Goal: Task Accomplishment & Management: Complete application form

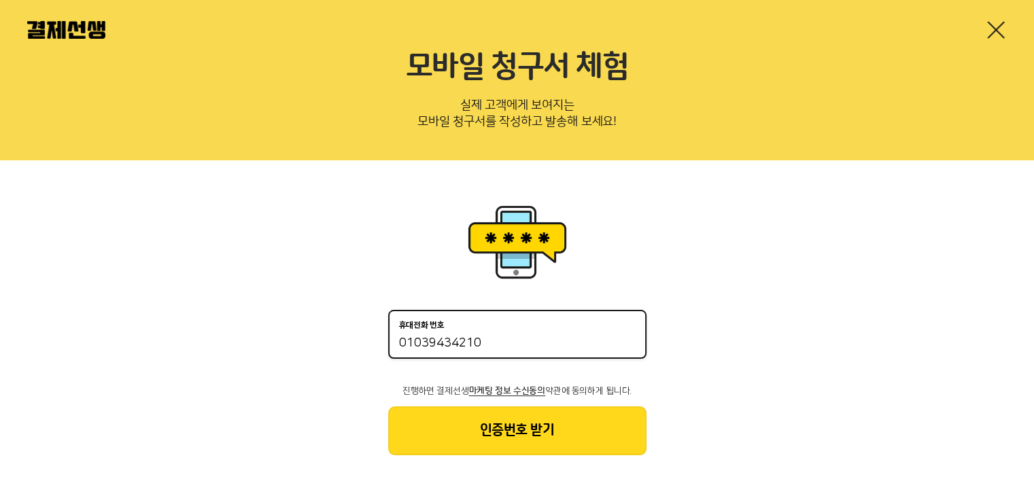
type input "01039434210"
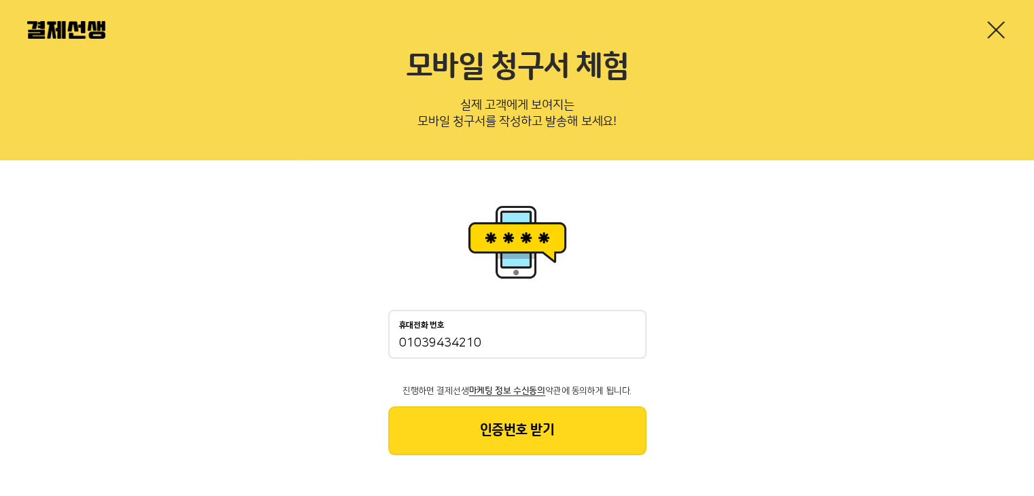
click at [503, 433] on button "인증번호 받기" at bounding box center [517, 431] width 258 height 49
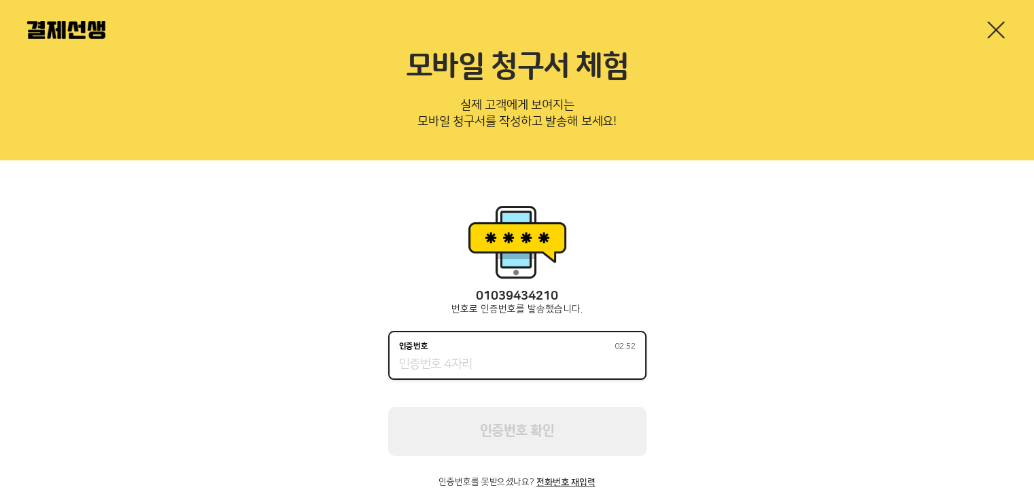
click at [491, 360] on input "인증번호 02:52" at bounding box center [517, 365] width 237 height 16
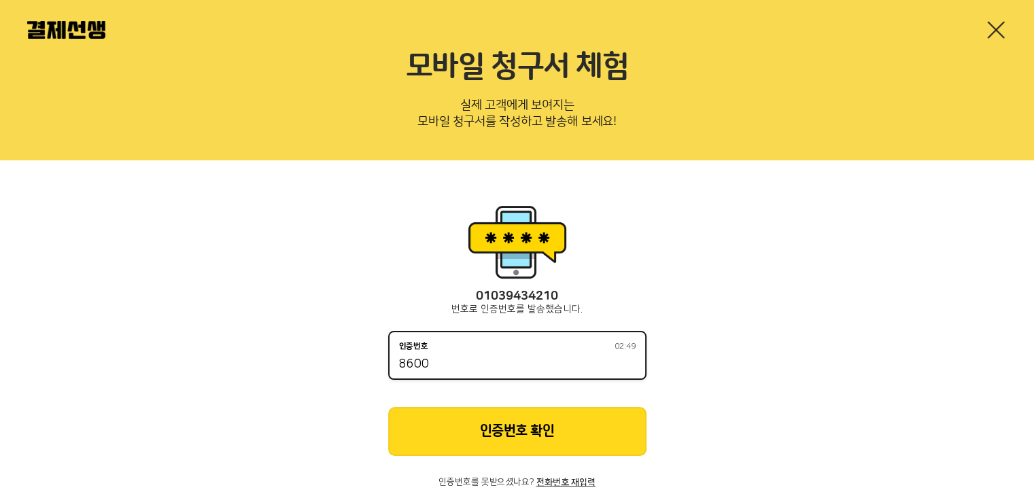
type input "8600"
click at [474, 428] on button "인증번호 확인" at bounding box center [517, 431] width 258 height 49
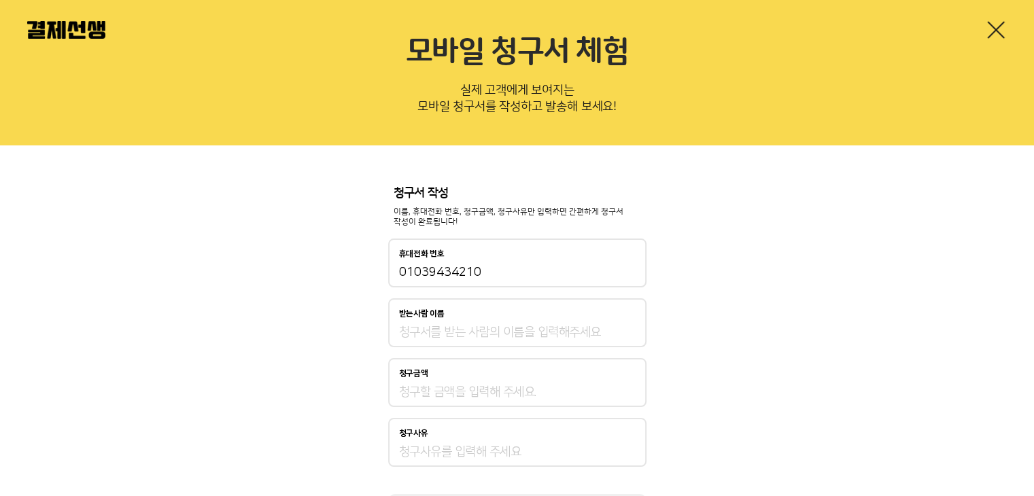
scroll to position [33, 0]
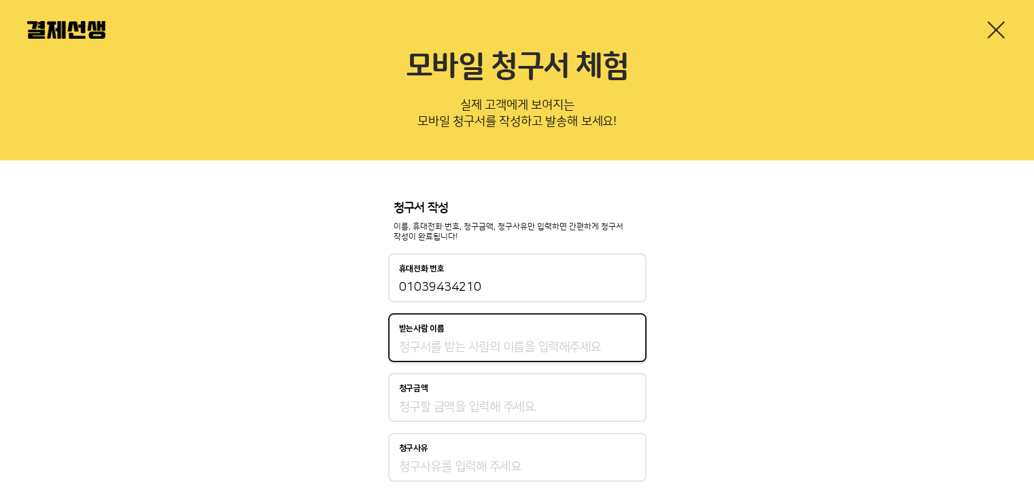
click at [514, 341] on input "받는사람 이름" at bounding box center [517, 347] width 237 height 16
type input "[PERSON_NAME]"
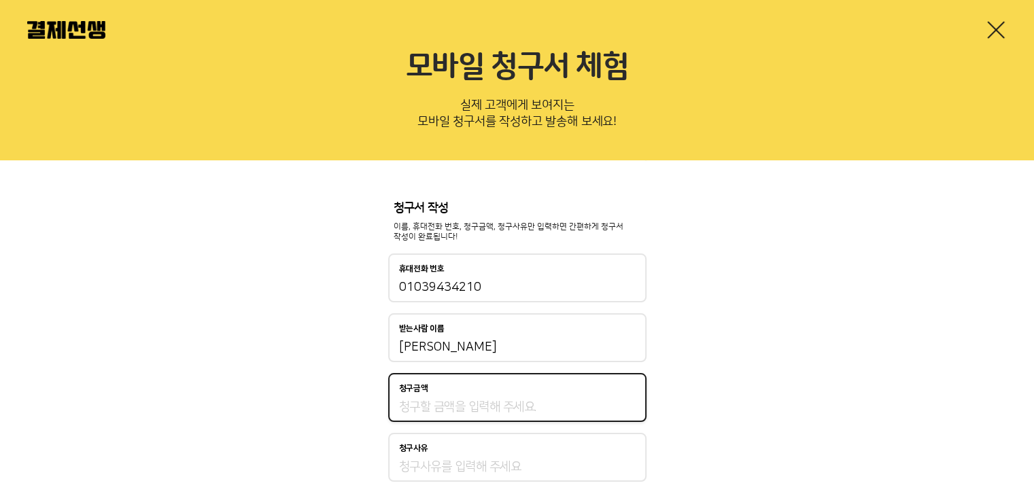
click at [475, 407] on input "청구금액" at bounding box center [517, 407] width 237 height 16
type input "20,000"
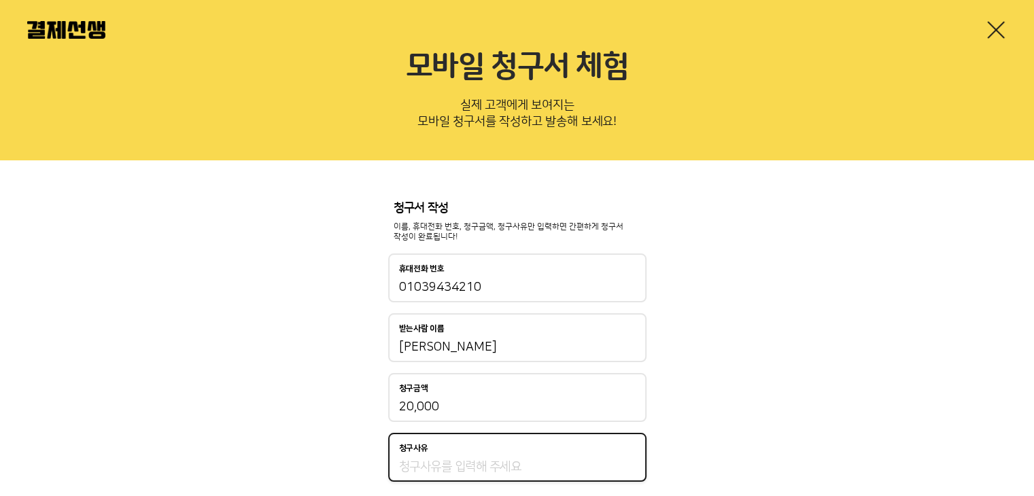
click at [534, 467] on input "청구사유" at bounding box center [517, 467] width 237 height 16
type input "r"
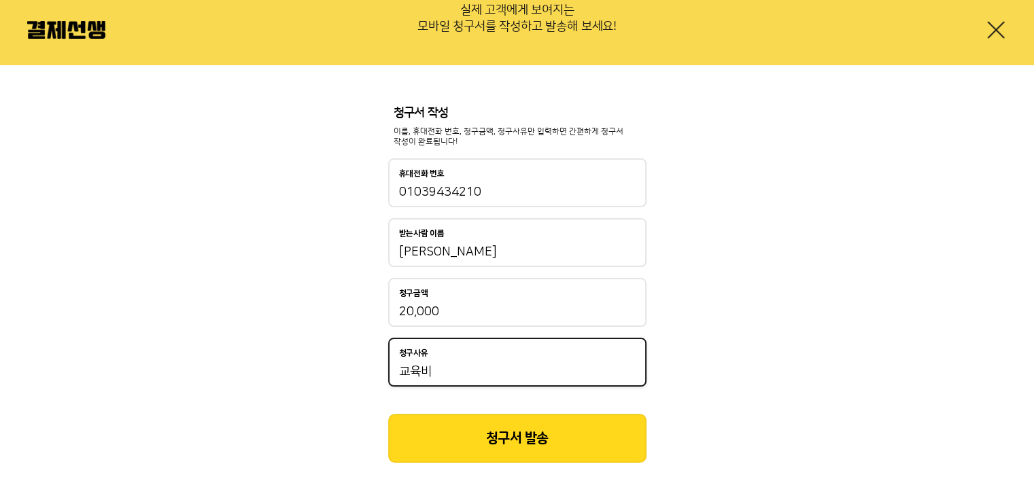
type input "교육비"
click at [520, 436] on button "청구서 발송" at bounding box center [517, 438] width 258 height 49
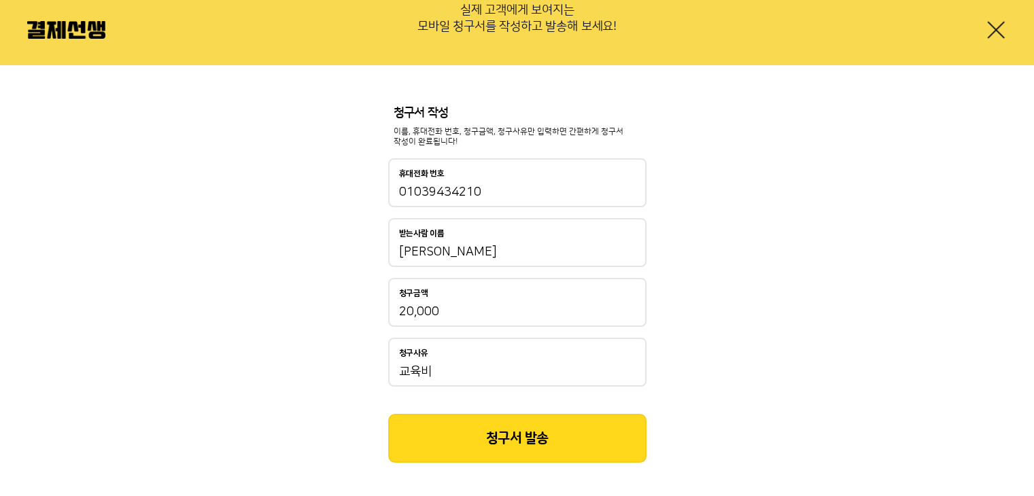
scroll to position [136, 0]
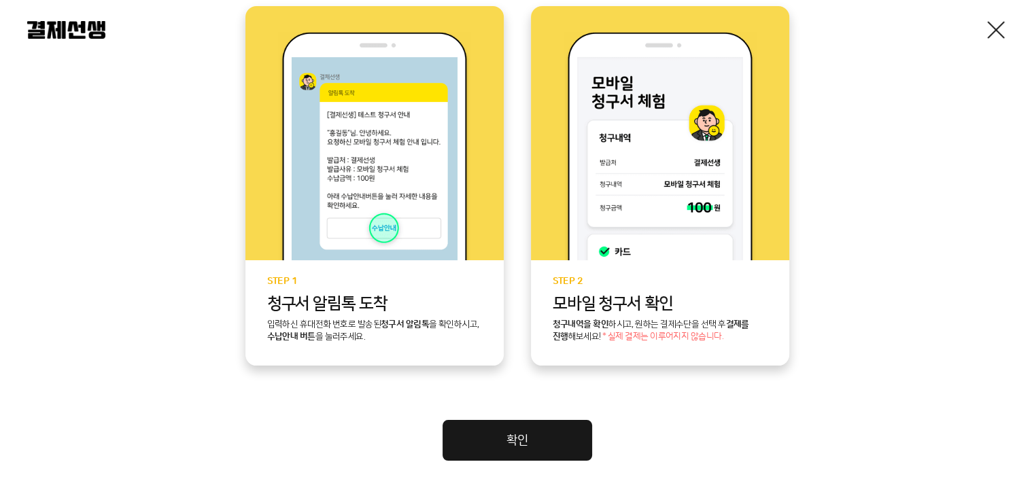
scroll to position [384, 0]
